Goal: Check status: Check status

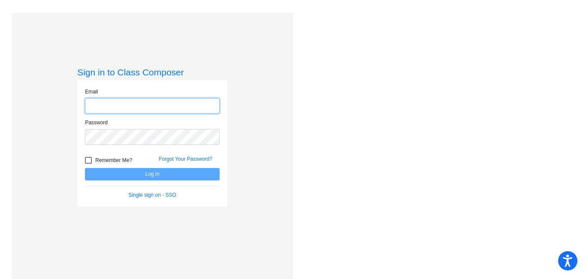
type input "[EMAIL_ADDRESS][DOMAIN_NAME]"
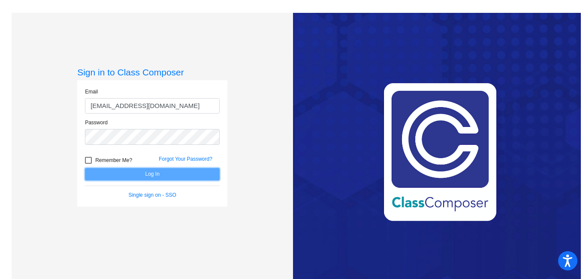
click at [170, 178] on button "Log In" at bounding box center [152, 174] width 135 height 12
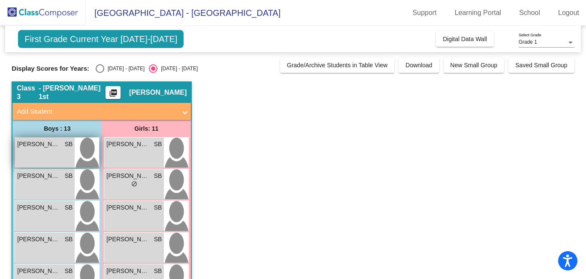
click at [55, 152] on div "[PERSON_NAME] SB lock do_not_disturb_alt" at bounding box center [45, 153] width 60 height 30
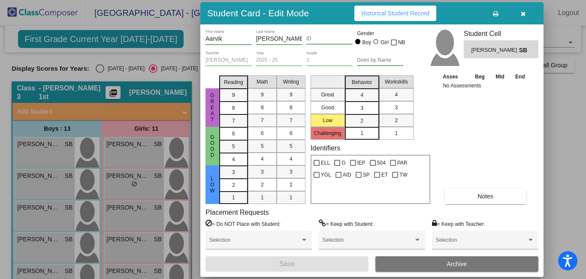
drag, startPoint x: 585, startPoint y: 78, endPoint x: 586, endPoint y: 112, distance: 34.4
click at [586, 112] on div at bounding box center [293, 139] width 586 height 279
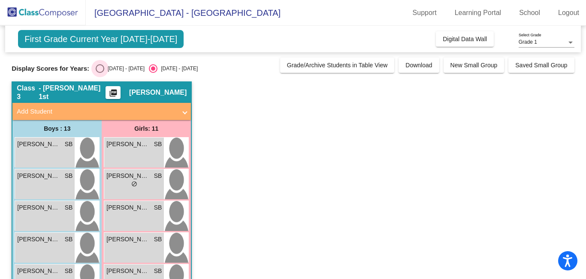
click at [103, 68] on div "Select an option" at bounding box center [100, 68] width 9 height 9
click at [100, 73] on input "[DATE] - [DATE]" at bounding box center [100, 73] width 0 height 0
radio input "true"
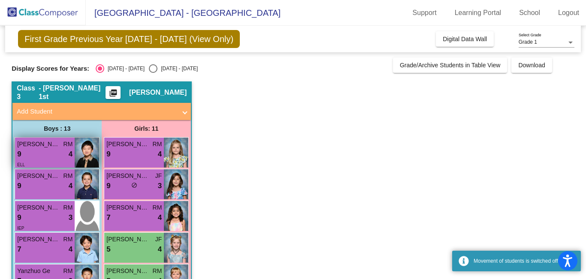
click at [82, 146] on img at bounding box center [87, 153] width 24 height 30
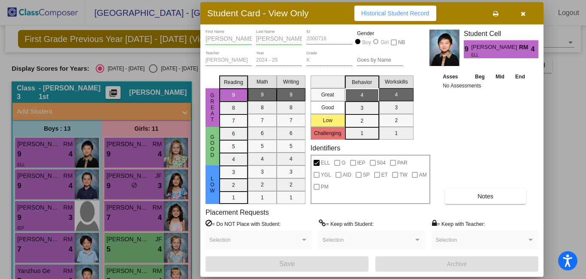
click at [407, 16] on span "Historical Student Record" at bounding box center [395, 13] width 68 height 7
